Goal: Find specific page/section: Find specific page/section

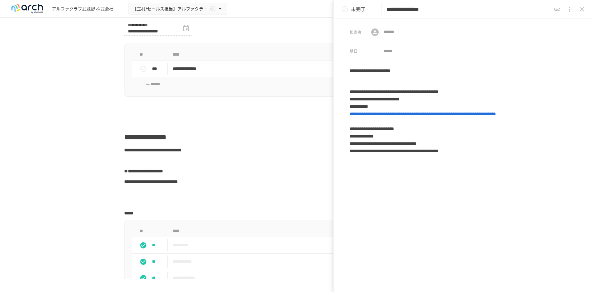
drag, startPoint x: 581, startPoint y: 10, endPoint x: 577, endPoint y: 14, distance: 5.3
click at [581, 10] on icon "close drawer" at bounding box center [581, 9] width 7 height 7
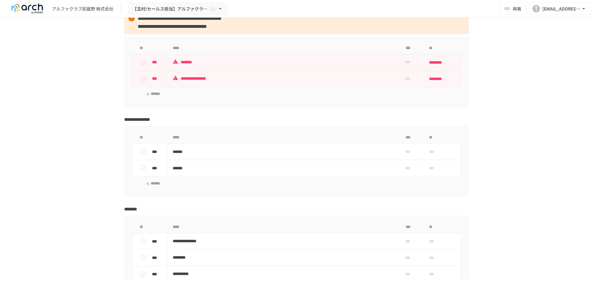
scroll to position [806, 0]
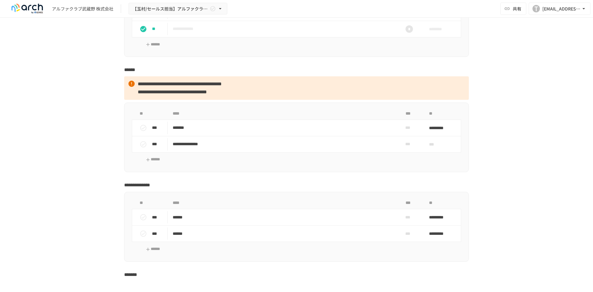
scroll to position [745, 0]
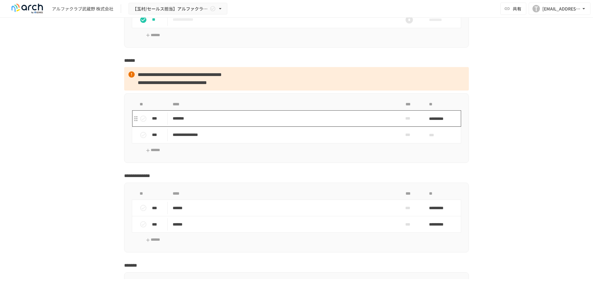
click at [187, 122] on p "*******" at bounding box center [284, 119] width 222 height 8
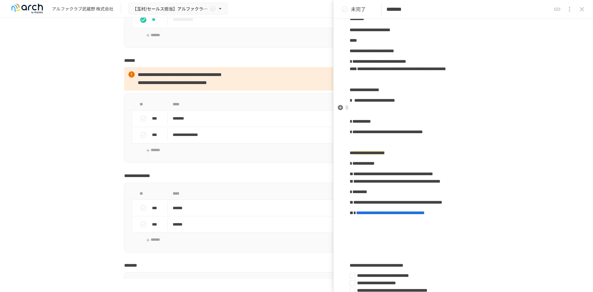
scroll to position [62, 0]
